Goal: Navigation & Orientation: Find specific page/section

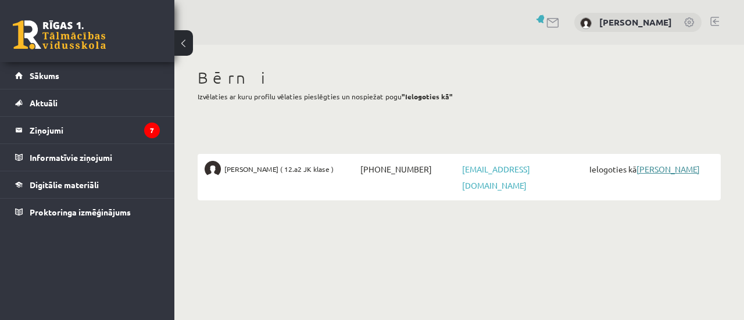
click at [664, 168] on link "[PERSON_NAME]" at bounding box center [667, 169] width 63 height 10
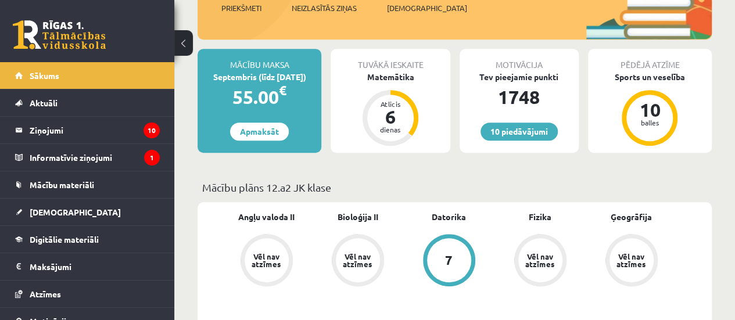
scroll to position [407, 0]
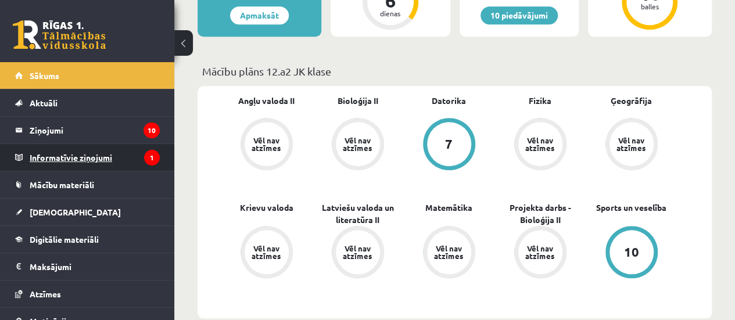
click at [100, 157] on legend "Informatīvie ziņojumi 1" at bounding box center [95, 157] width 130 height 27
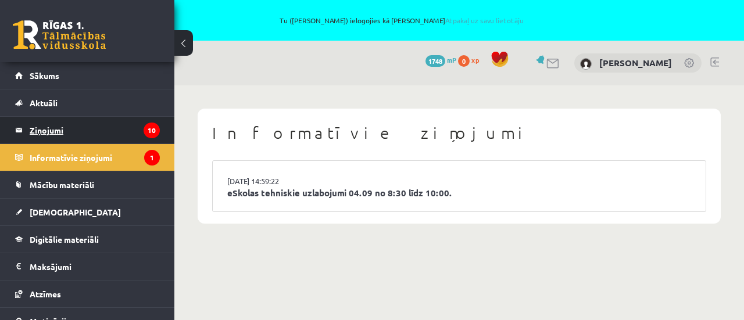
click at [88, 132] on legend "Ziņojumi 10" at bounding box center [95, 130] width 130 height 27
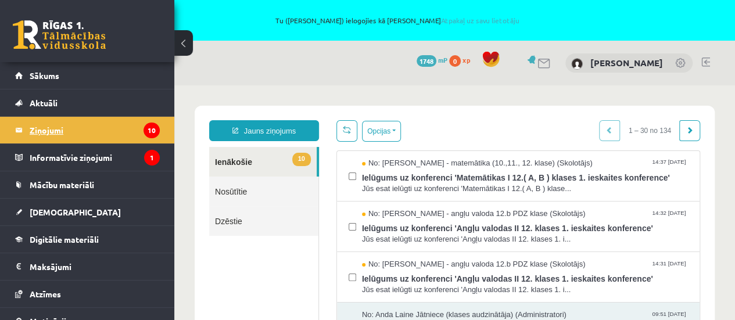
click at [77, 130] on legend "Ziņojumi 10" at bounding box center [95, 130] width 130 height 27
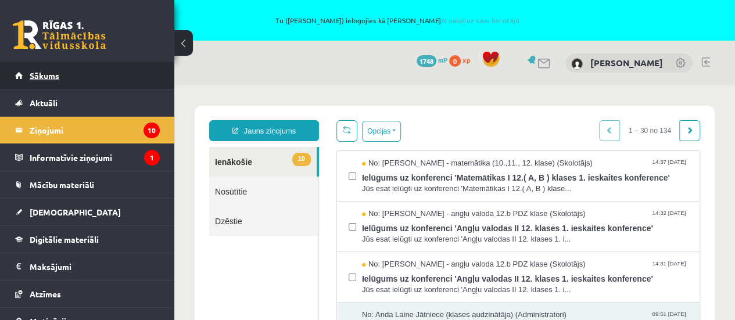
click at [44, 74] on span "Sākums" at bounding box center [45, 75] width 30 height 10
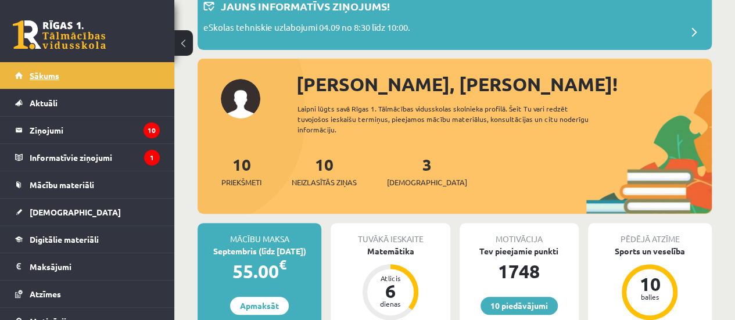
click at [66, 74] on link "Sākums" at bounding box center [87, 75] width 145 height 27
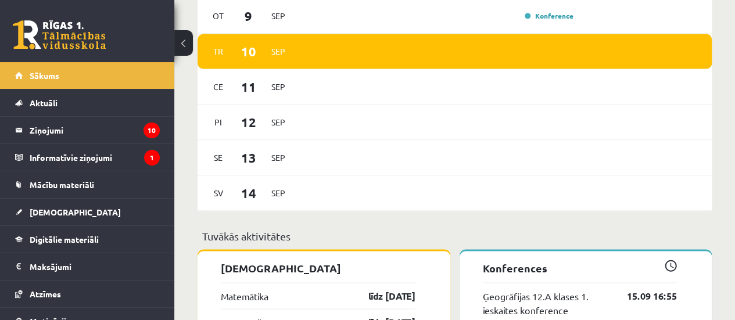
scroll to position [814, 0]
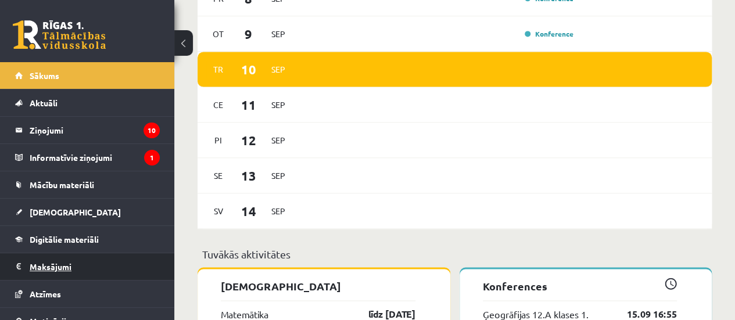
click at [45, 267] on legend "Maksājumi 0" at bounding box center [95, 266] width 130 height 27
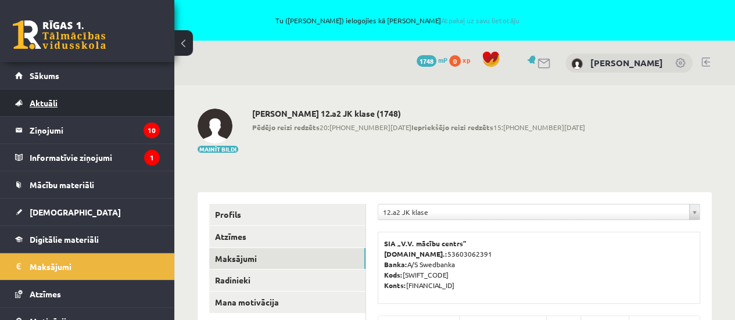
click at [46, 98] on span "Aktuāli" at bounding box center [44, 103] width 28 height 10
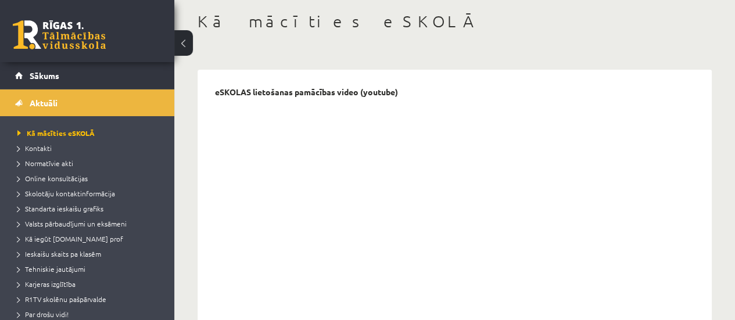
scroll to position [116, 0]
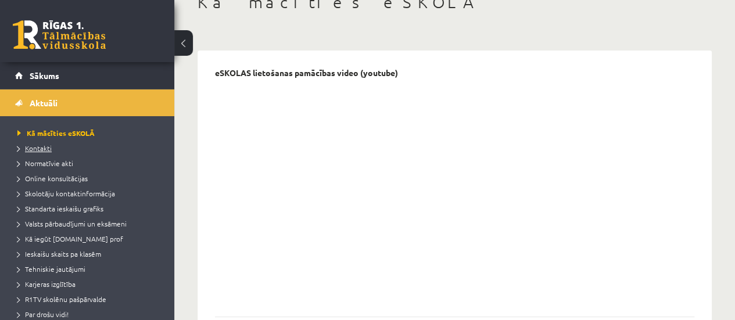
click at [46, 144] on span "Kontakti" at bounding box center [34, 148] width 34 height 9
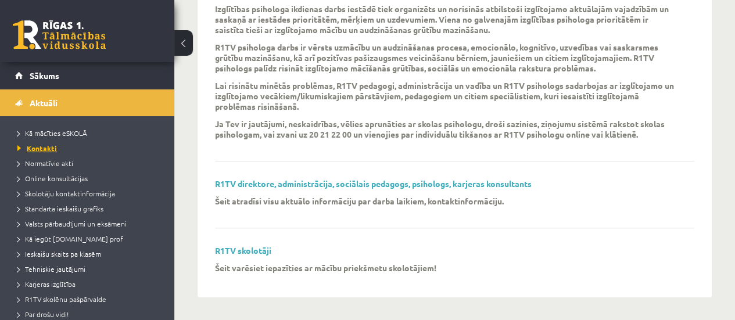
click at [48, 146] on span "Kontakti" at bounding box center [37, 148] width 40 height 9
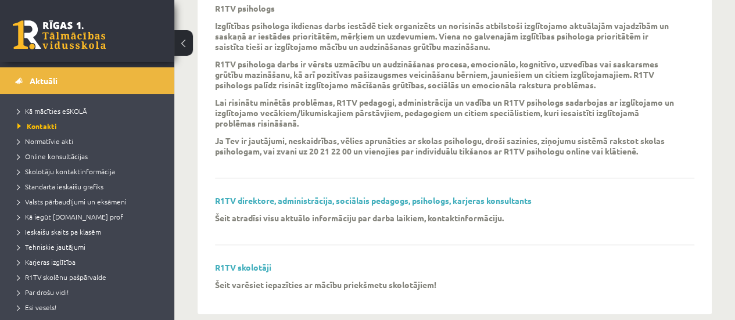
scroll to position [12, 0]
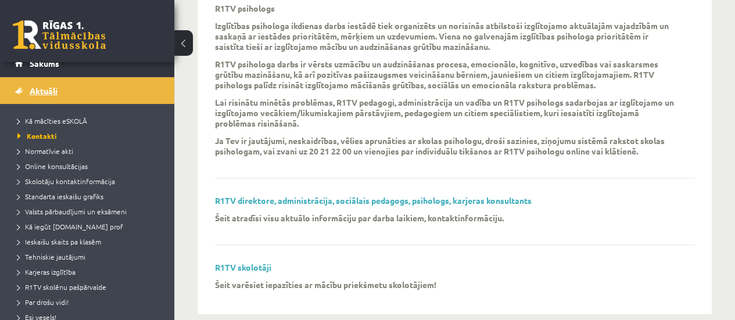
click at [40, 92] on span "Aktuāli" at bounding box center [44, 90] width 28 height 10
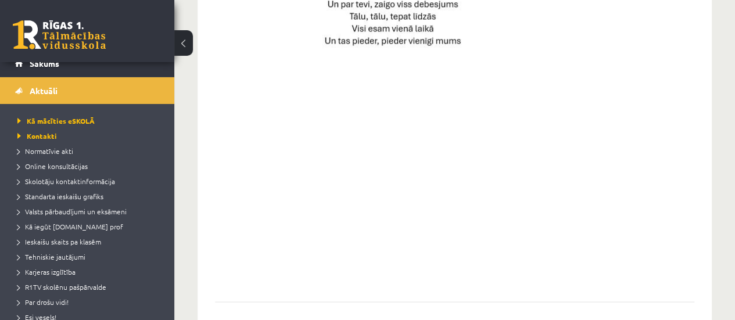
scroll to position [986, 0]
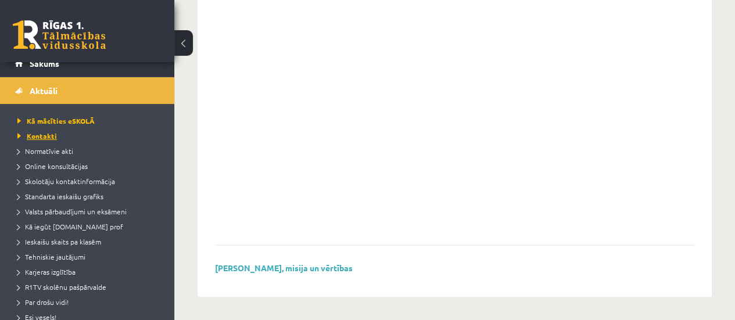
click at [38, 137] on span "Kontakti" at bounding box center [37, 135] width 40 height 9
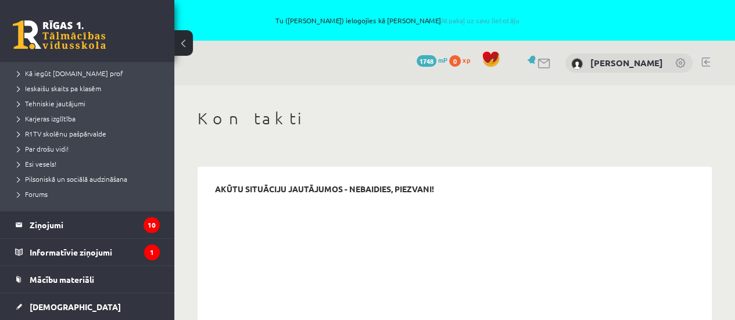
scroll to position [187, 0]
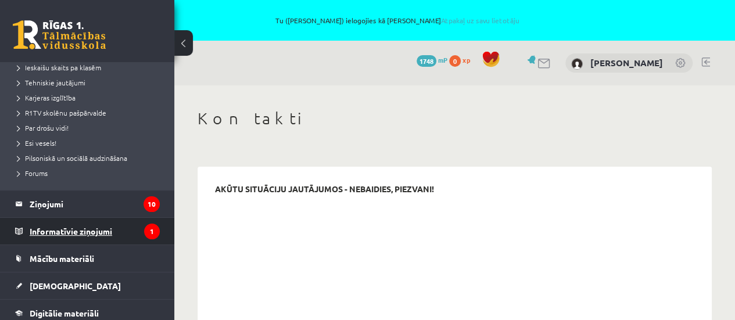
click at [77, 228] on legend "Informatīvie ziņojumi 1" at bounding box center [95, 231] width 130 height 27
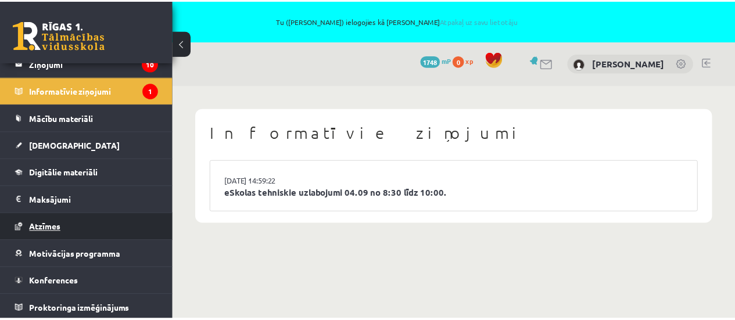
scroll to position [66, 0]
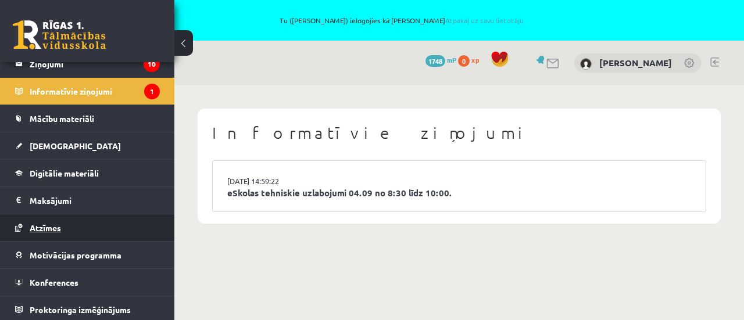
click at [54, 224] on span "Atzīmes" at bounding box center [45, 228] width 31 height 10
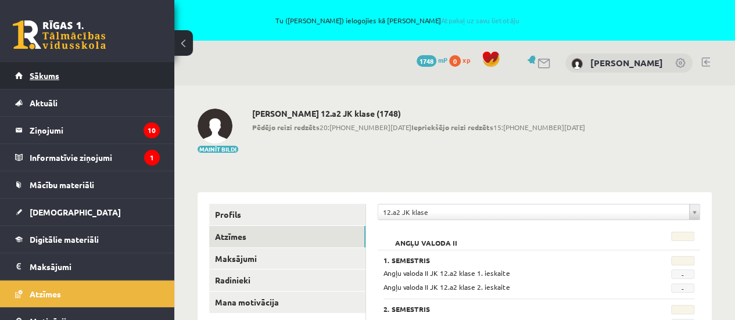
click at [46, 73] on span "Sākums" at bounding box center [45, 75] width 30 height 10
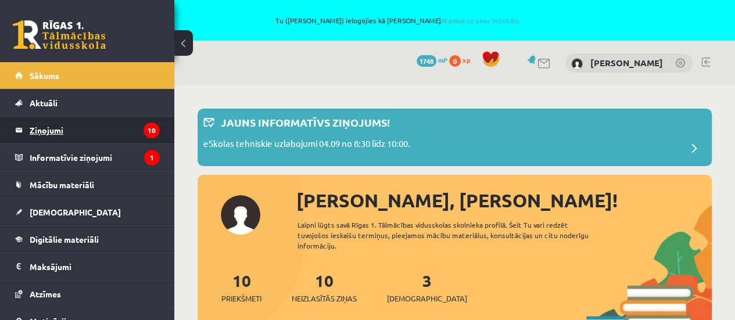
click at [58, 131] on legend "Ziņojumi 10" at bounding box center [95, 130] width 130 height 27
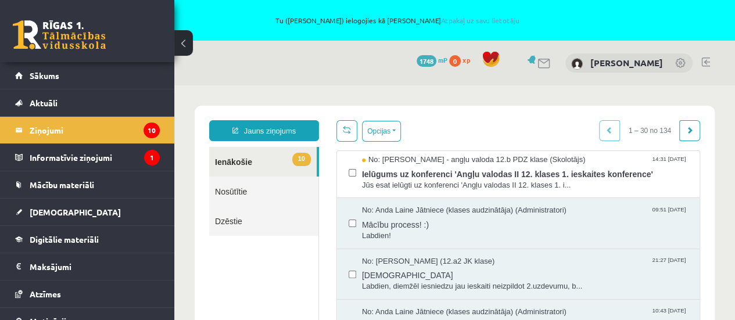
scroll to position [116, 0]
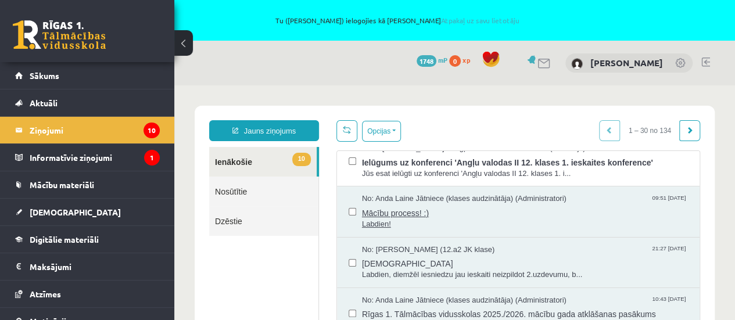
click at [400, 210] on span "Mācību process! :)" at bounding box center [525, 212] width 326 height 15
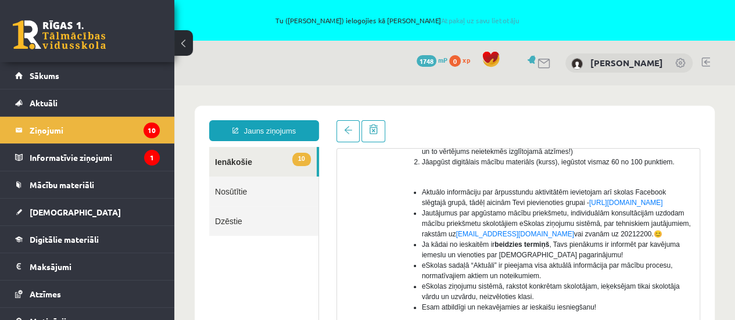
scroll to position [291, 0]
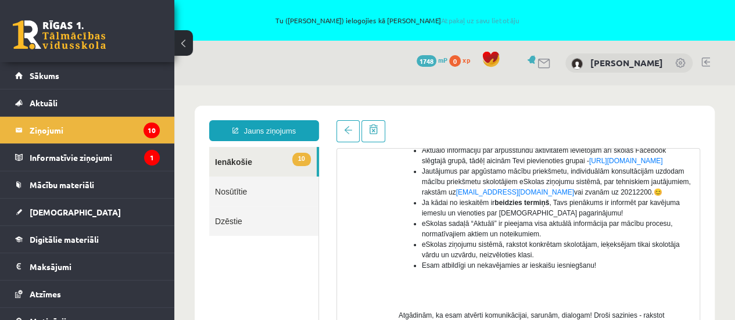
click at [225, 161] on link "10 Ienākošie" at bounding box center [263, 162] width 108 height 30
click at [232, 161] on link "10 Ienākošie" at bounding box center [263, 162] width 108 height 30
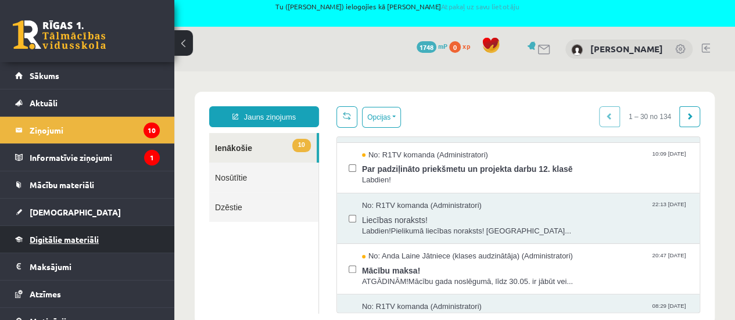
scroll to position [0, 0]
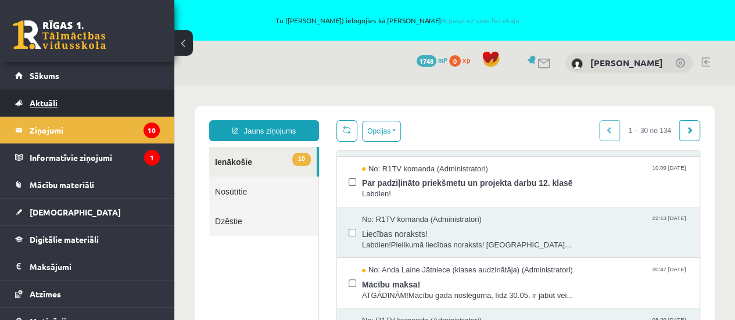
click at [44, 102] on span "Aktuāli" at bounding box center [44, 103] width 28 height 10
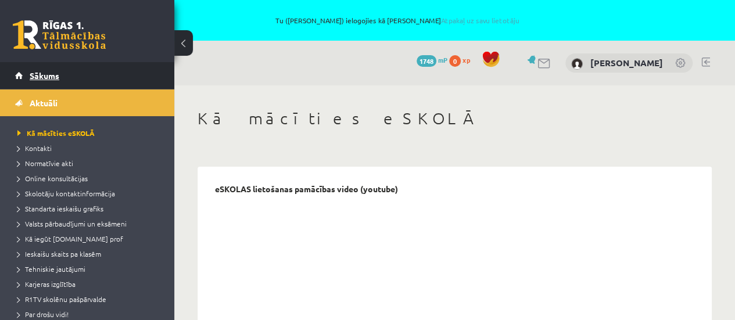
click at [44, 74] on span "Sākums" at bounding box center [45, 75] width 30 height 10
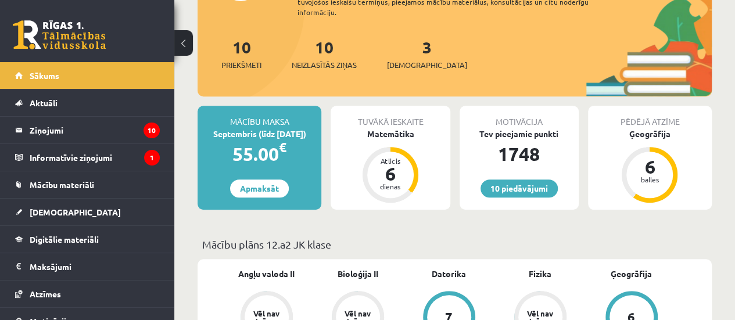
scroll to position [232, 0]
